Goal: Task Accomplishment & Management: Manage account settings

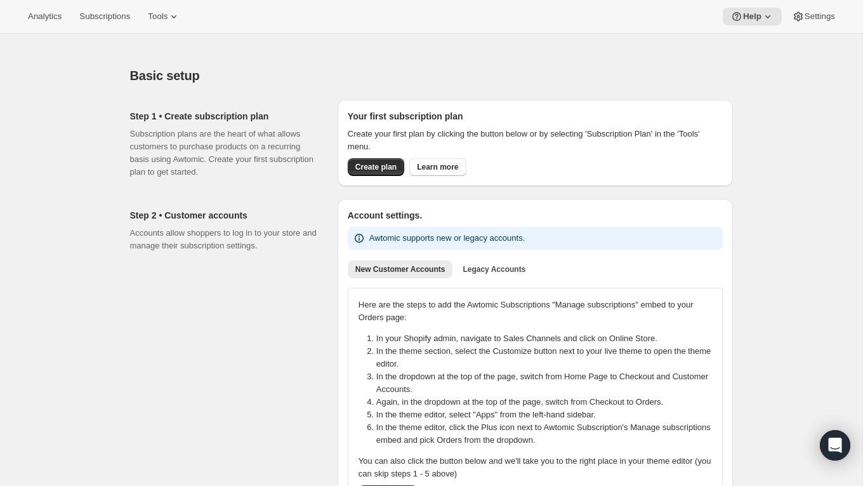
click at [133, 315] on div "Step 2 • Customer accounts Accounts allow shoppers to log in to your store and …" at bounding box center [228, 361] width 197 height 325
click at [121, 16] on span "Subscriptions" at bounding box center [104, 16] width 51 height 10
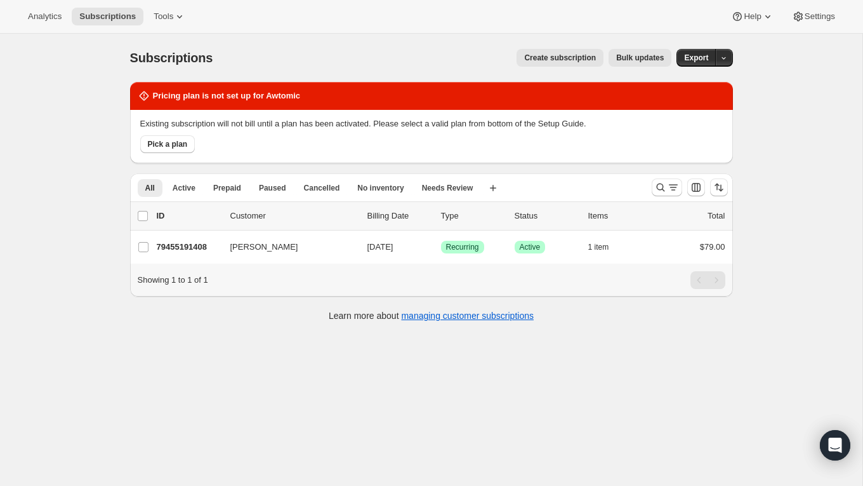
click at [65, 118] on div "Subscriptions. This page is ready Subscriptions Create subscription Bulk update…" at bounding box center [431, 277] width 862 height 486
click at [155, 149] on button "Pick a plan" at bounding box center [167, 144] width 55 height 18
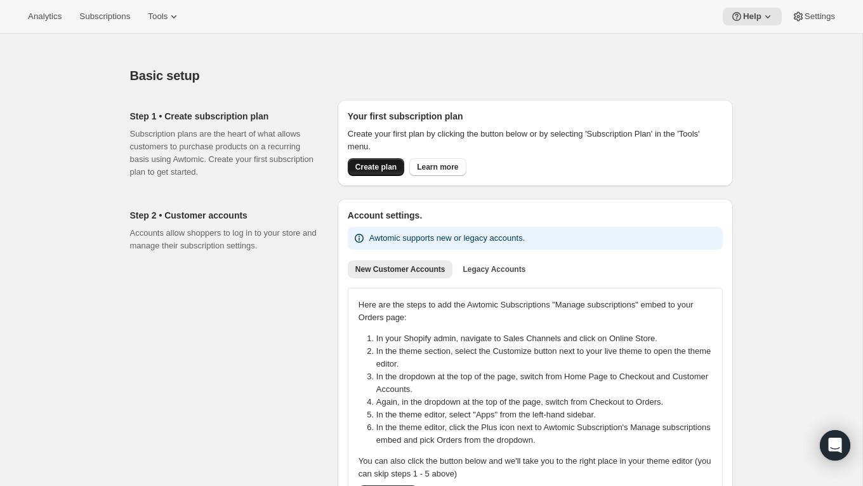
click at [378, 164] on span "Create plan" at bounding box center [375, 167] width 41 height 10
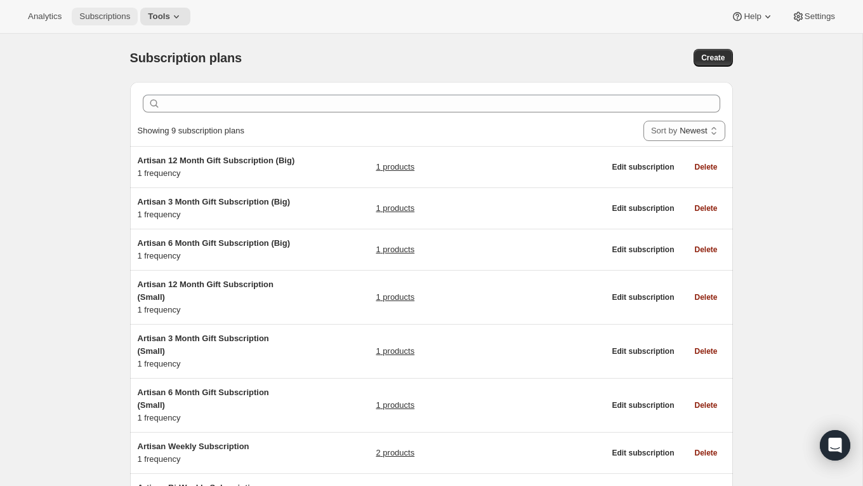
click at [86, 22] on button "Subscriptions" at bounding box center [105, 17] width 66 height 18
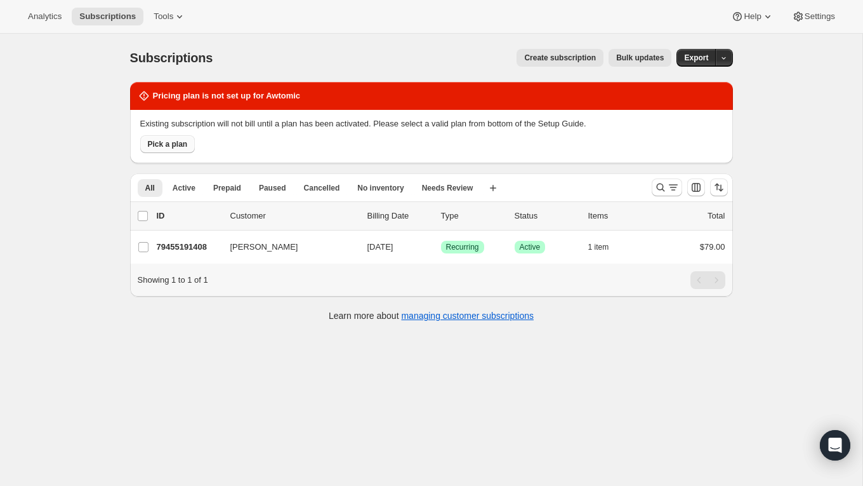
click at [155, 148] on span "Pick a plan" at bounding box center [168, 144] width 40 height 10
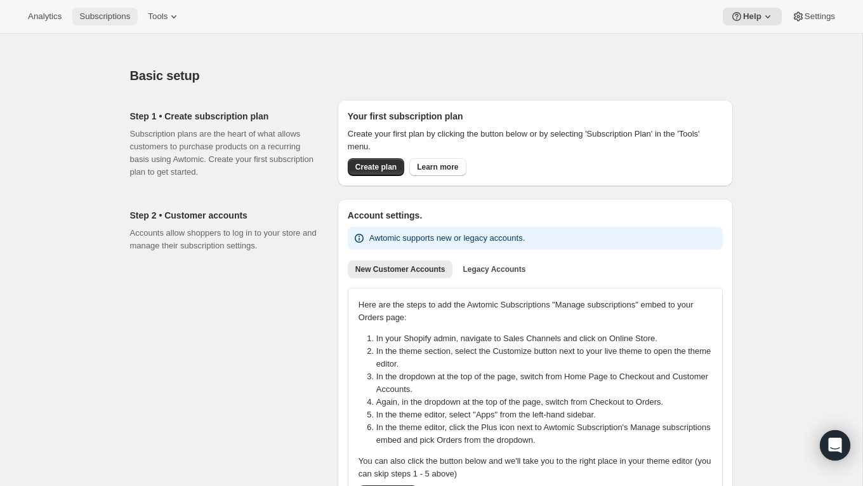
click at [122, 9] on button "Subscriptions" at bounding box center [105, 17] width 66 height 18
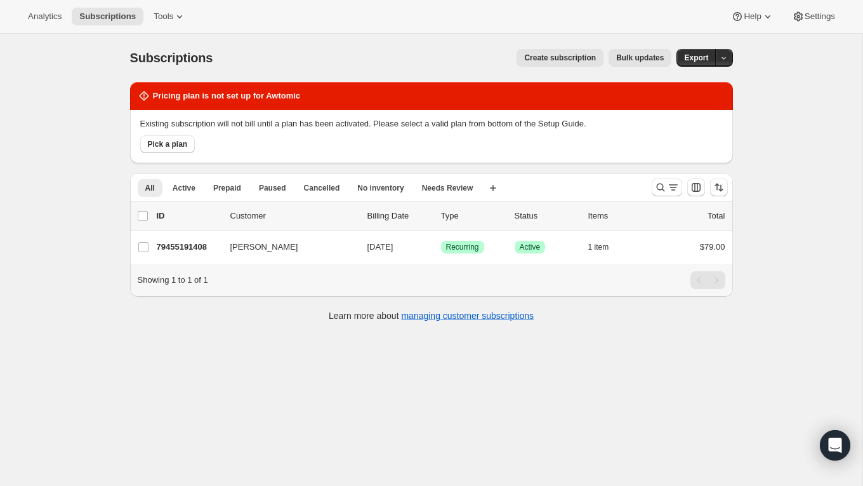
click at [74, 147] on div "Subscriptions. This page is ready Subscriptions Create subscription Bulk update…" at bounding box center [431, 277] width 862 height 486
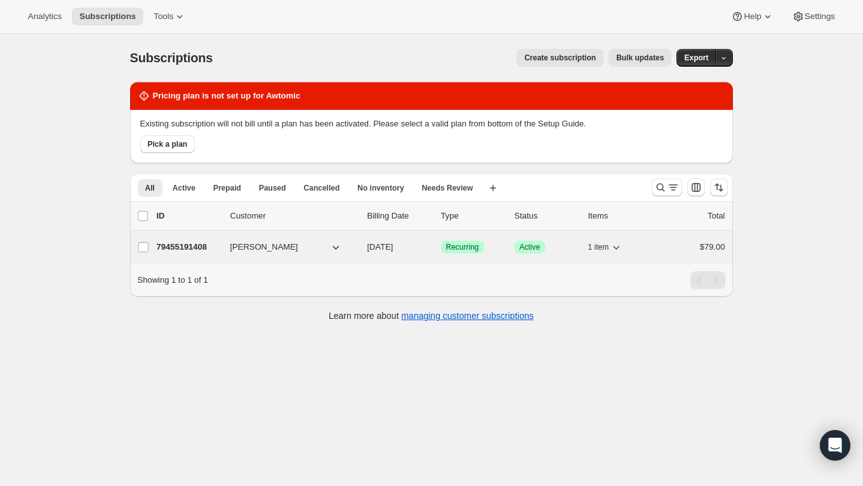
click at [329, 247] on icon "button" at bounding box center [335, 247] width 13 height 13
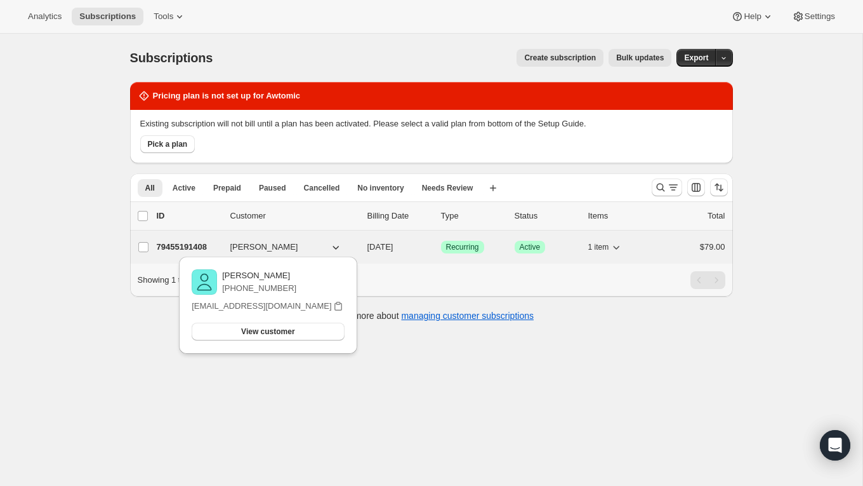
click at [641, 244] on div "1 item" at bounding box center [619, 247] width 63 height 18
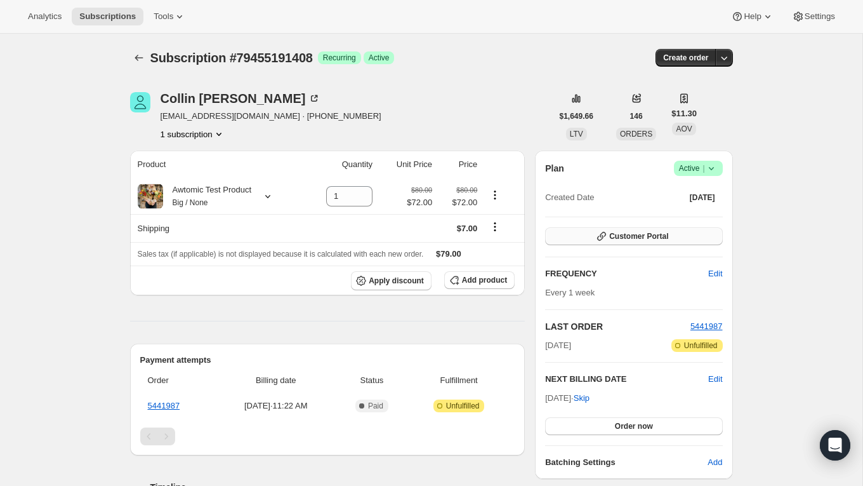
click at [615, 232] on span "Customer Portal" at bounding box center [638, 236] width 59 height 10
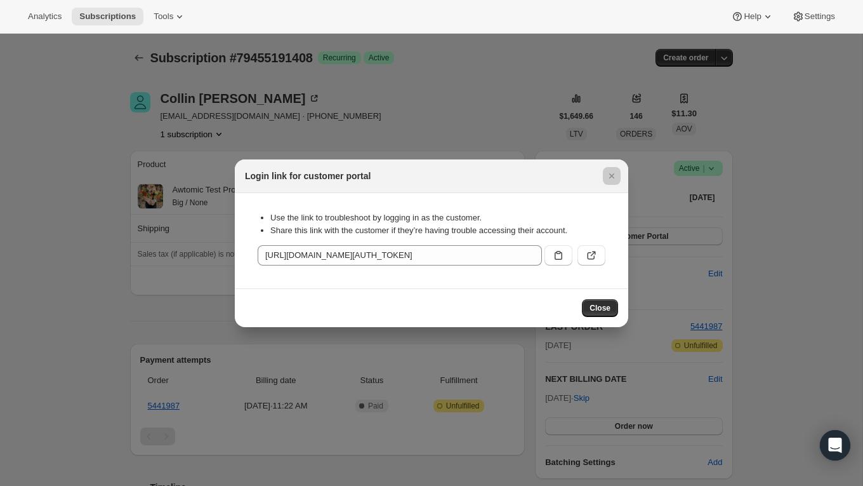
click at [527, 354] on div at bounding box center [431, 243] width 863 height 486
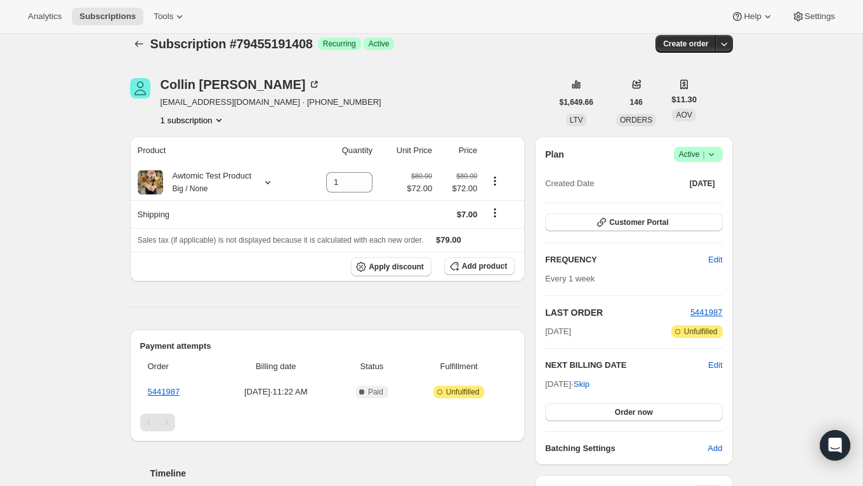
scroll to position [15, 0]
click at [224, 117] on icon "Product actions" at bounding box center [219, 119] width 13 height 13
click at [303, 117] on div "1 subscription" at bounding box center [271, 119] width 221 height 13
click at [364, 82] on div "[PERSON_NAME] [PERSON_NAME][EMAIL_ADDRESS][DOMAIN_NAME] · [PHONE_NUMBER] 1 subs…" at bounding box center [341, 101] width 422 height 48
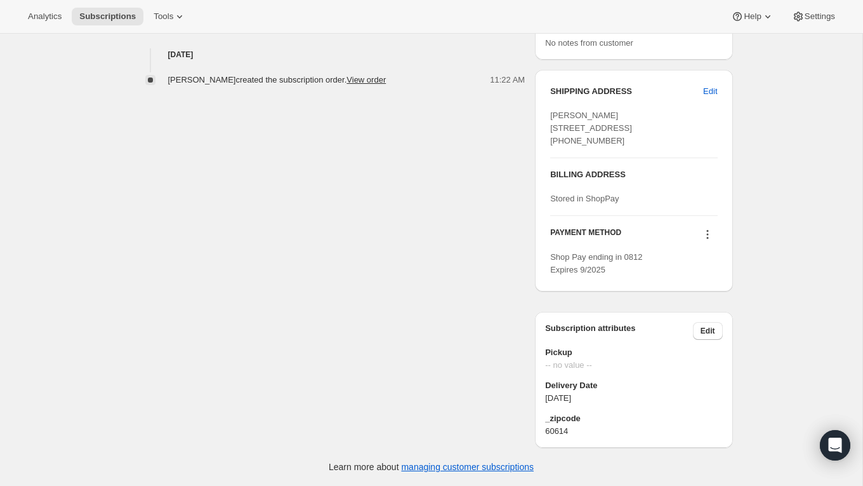
scroll to position [510, 0]
click at [410, 275] on div "[PERSON_NAME] [PERSON_NAME][EMAIL_ADDRESS][DOMAIN_NAME] · [PHONE_NUMBER] 1 subs…" at bounding box center [426, 17] width 613 height 862
click at [597, 397] on span "[DATE]" at bounding box center [633, 398] width 177 height 13
drag, startPoint x: 598, startPoint y: 398, endPoint x: 544, endPoint y: 381, distance: 56.4
click at [545, 383] on div "Delivery Date [DATE]" at bounding box center [633, 391] width 177 height 25
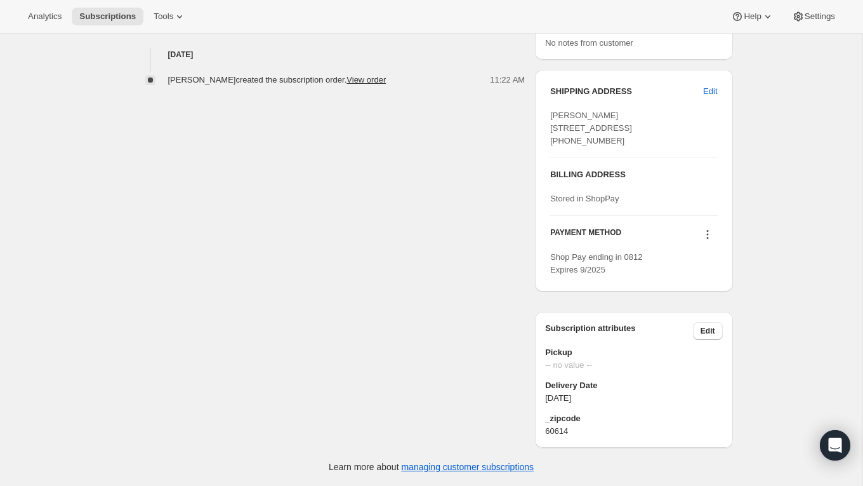
click at [494, 392] on div "[PERSON_NAME] [PERSON_NAME][EMAIL_ADDRESS][DOMAIN_NAME] · [PHONE_NUMBER] 1 subs…" at bounding box center [426, 17] width 613 height 862
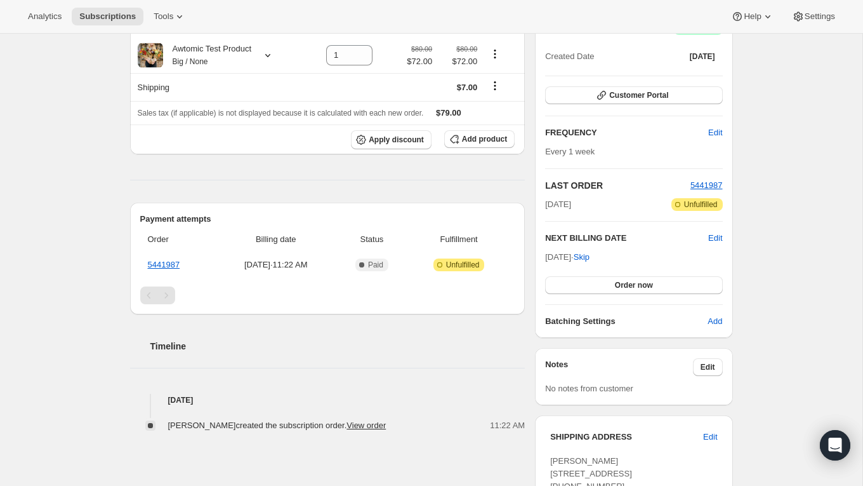
scroll to position [0, 0]
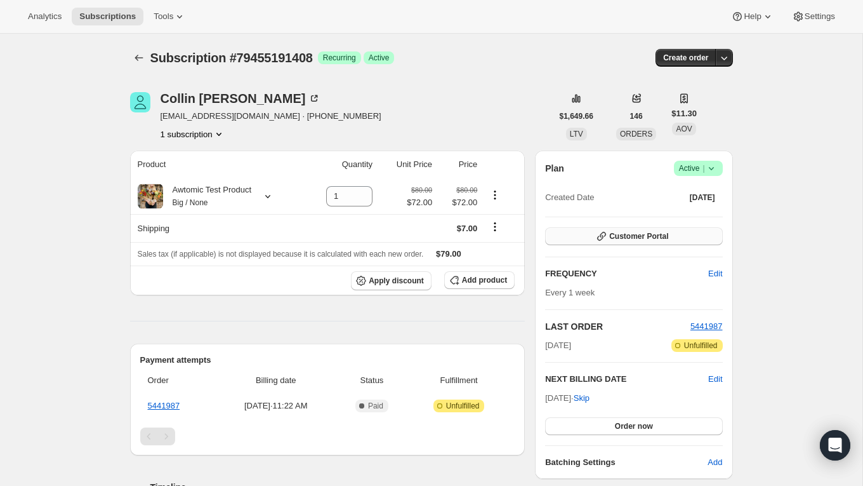
click at [633, 235] on span "Customer Portal" at bounding box center [638, 236] width 59 height 10
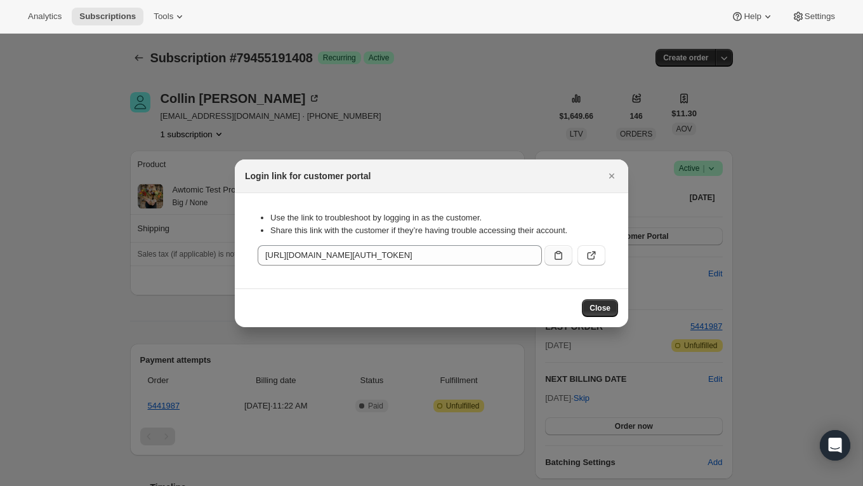
click at [564, 255] on icon ":r6l:" at bounding box center [558, 255] width 13 height 13
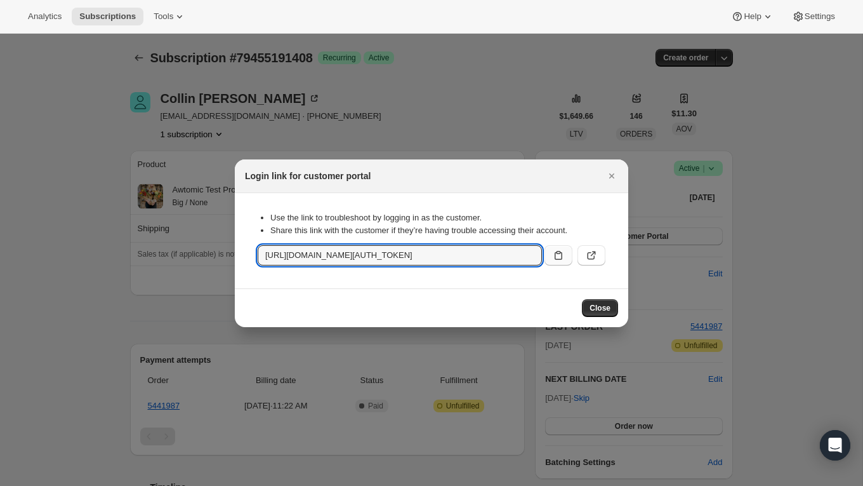
click at [95, 126] on div at bounding box center [431, 243] width 863 height 486
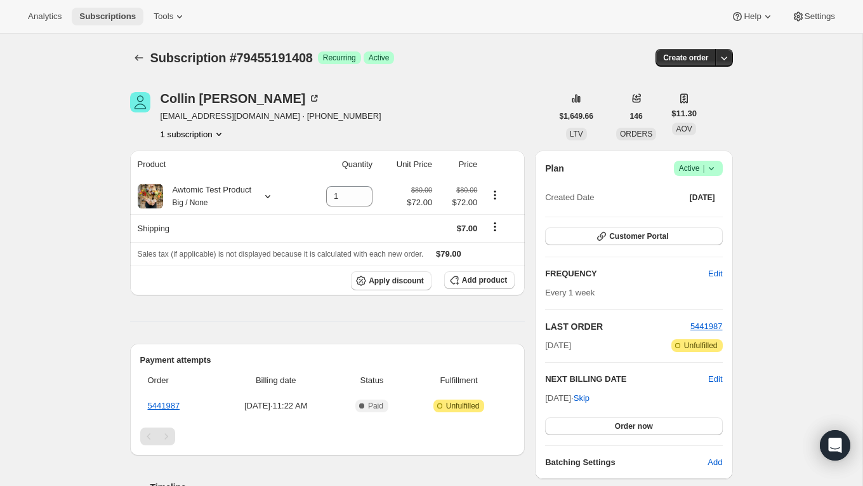
click at [122, 15] on span "Subscriptions" at bounding box center [107, 16] width 56 height 10
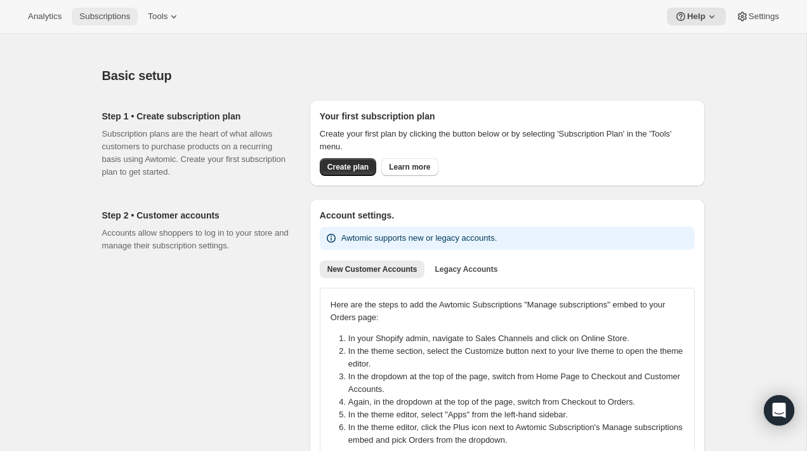
click at [99, 20] on span "Subscriptions" at bounding box center [104, 16] width 51 height 10
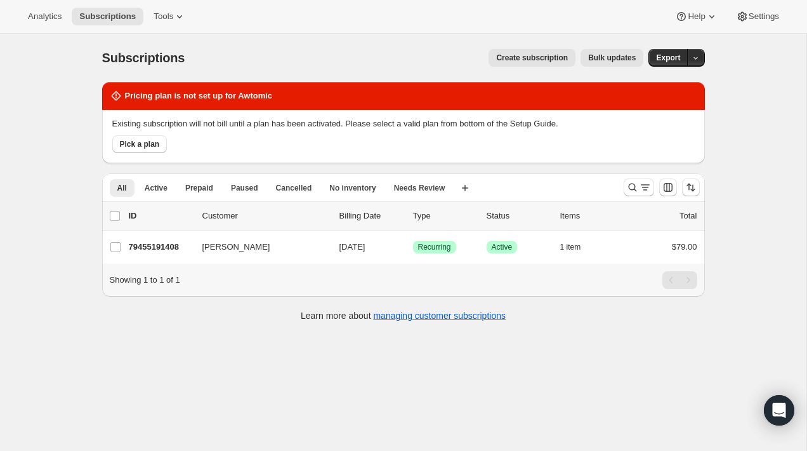
click at [237, 140] on div "Pick a plan" at bounding box center [401, 141] width 588 height 23
click at [142, 149] on span "Pick a plan" at bounding box center [140, 144] width 40 height 10
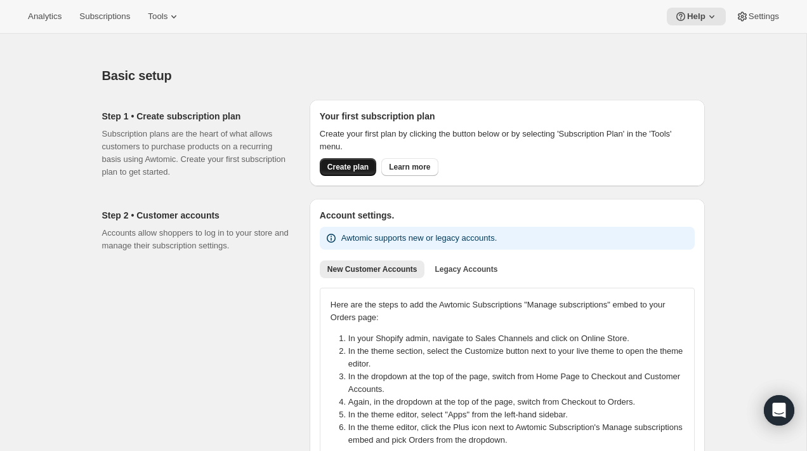
click at [357, 166] on span "Create plan" at bounding box center [347, 167] width 41 height 10
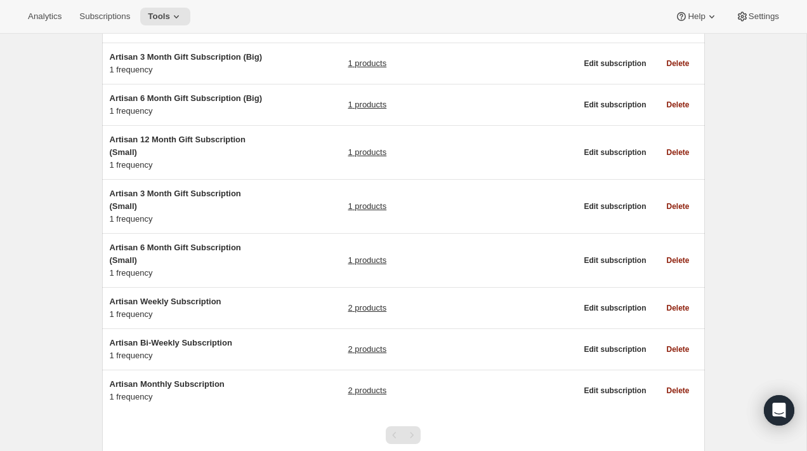
scroll to position [204, 0]
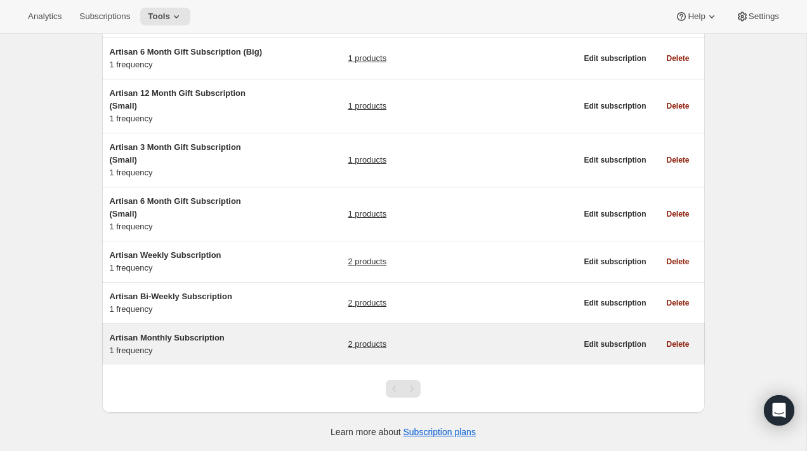
click at [255, 350] on div "Artisan Monthly Subscription 1 frequency" at bounding box center [189, 343] width 159 height 25
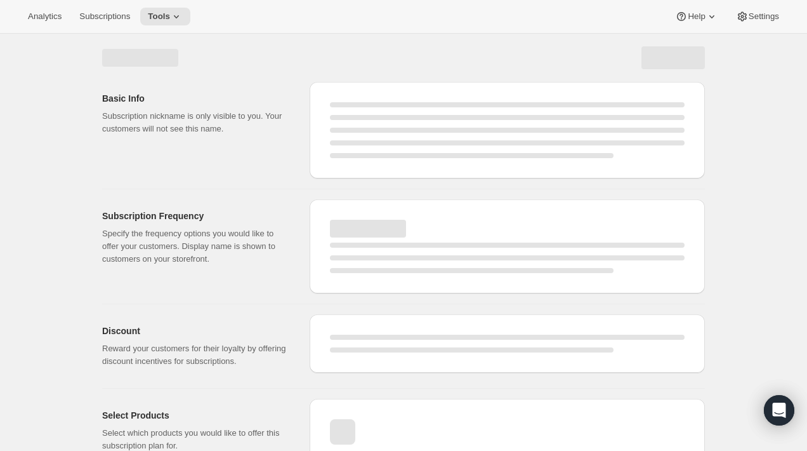
select select "WEEK"
select select "MONTH"
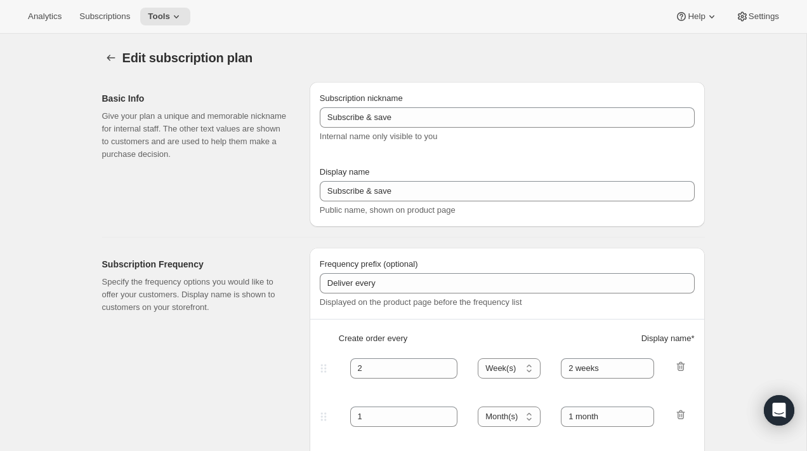
type input "Artisan Monthly Subscription"
type input "Monthly"
type input "Monthly (every 4 weeks)"
type input "1"
select select "MONTH"
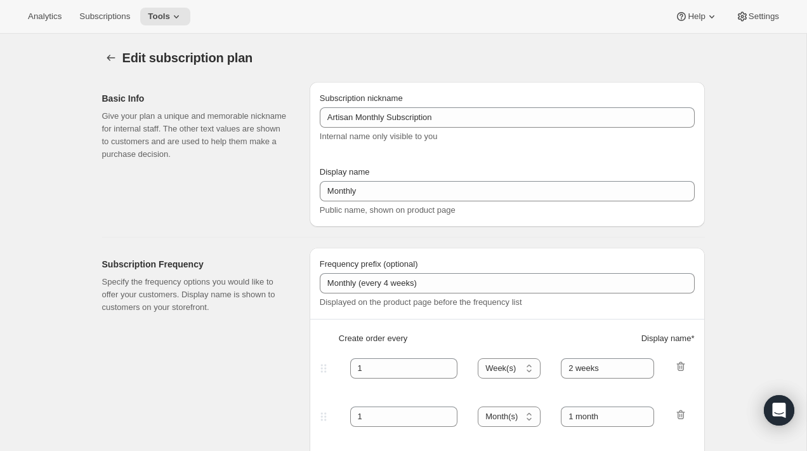
type input "Monthly"
